Goal: Check status: Check status

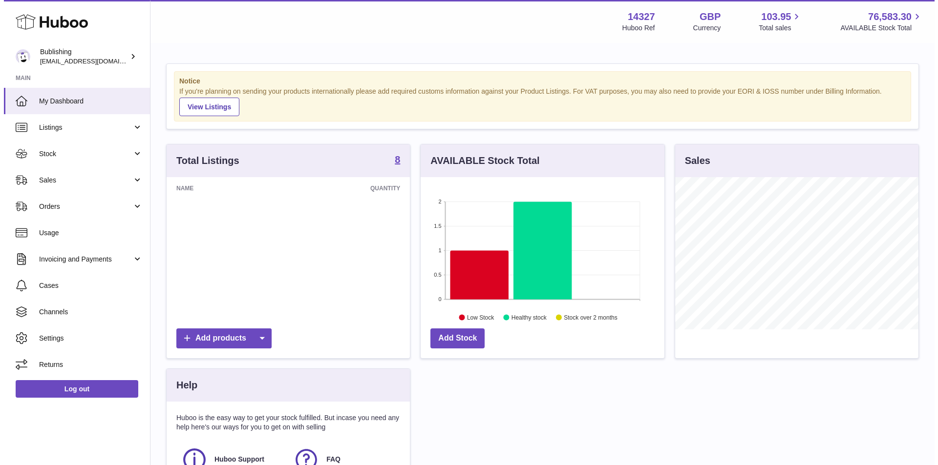
scroll to position [152, 244]
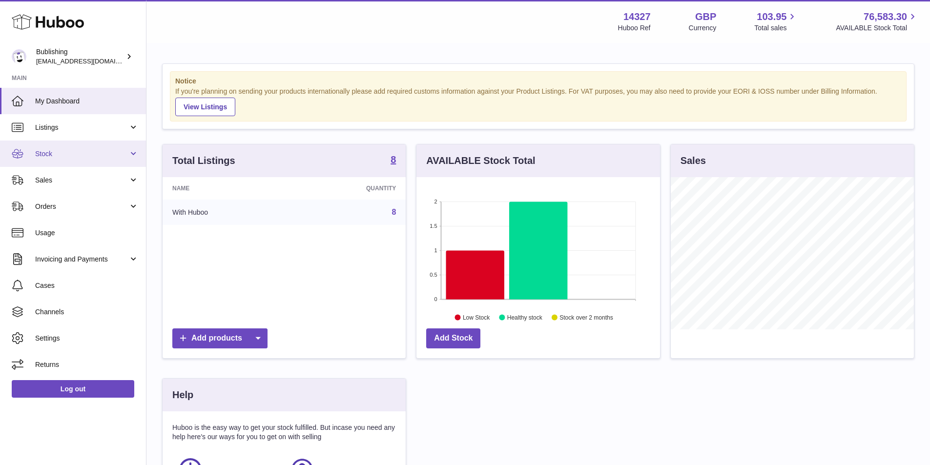
click at [114, 149] on span "Stock" at bounding box center [81, 153] width 93 height 9
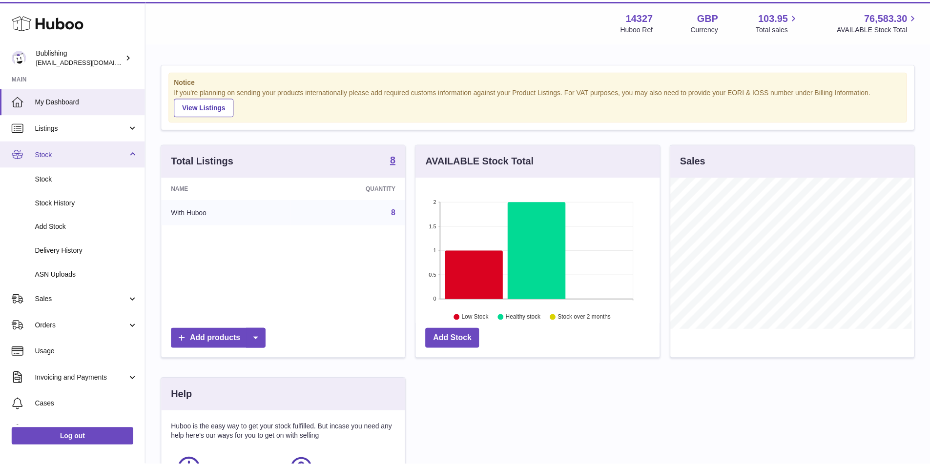
scroll to position [152, 246]
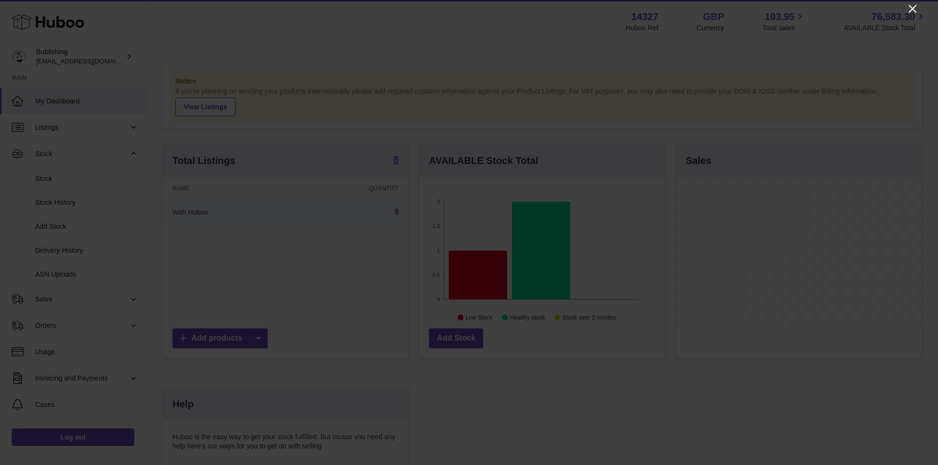
click at [910, 5] on icon "Close" at bounding box center [912, 9] width 12 height 12
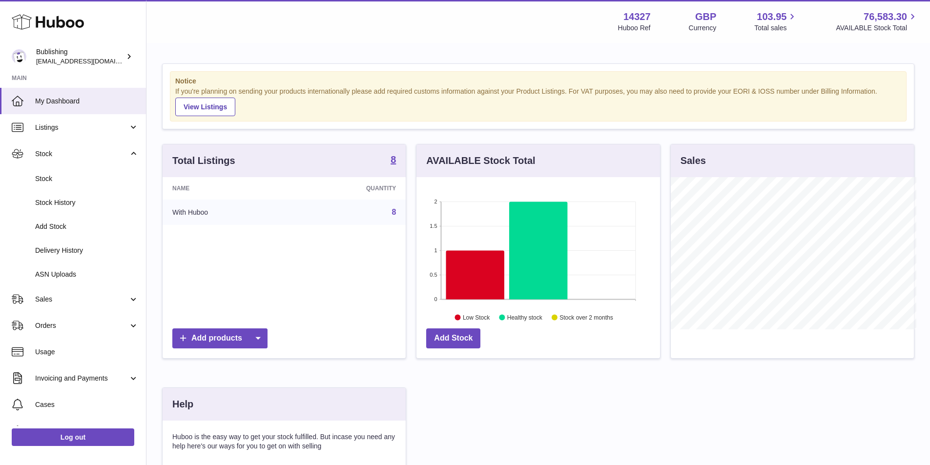
scroll to position [488223, 488132]
click at [84, 248] on span "Delivery History" at bounding box center [87, 250] width 104 height 9
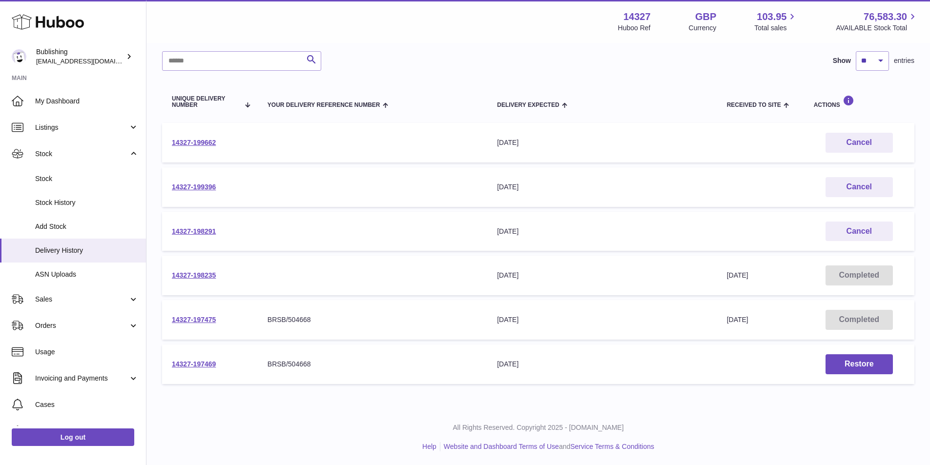
scroll to position [71, 0]
click at [195, 229] on link "14327-198291" at bounding box center [194, 231] width 44 height 8
